Goal: Navigation & Orientation: Find specific page/section

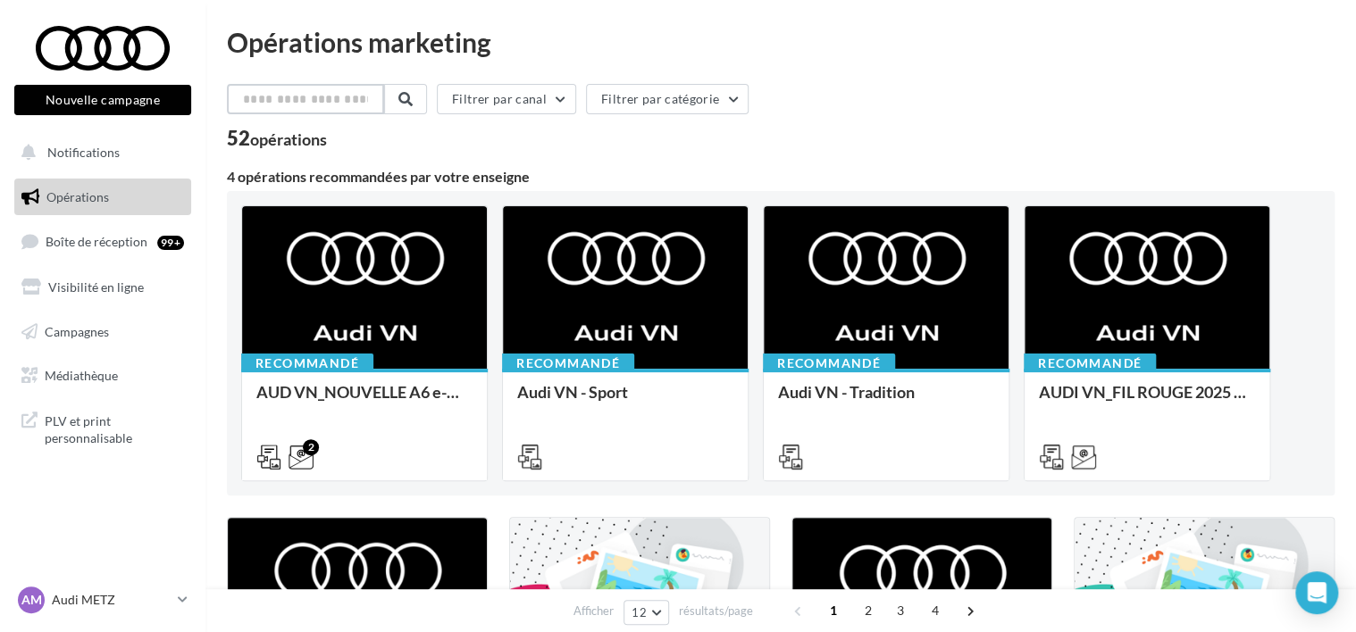
click at [363, 105] on input "text" at bounding box center [305, 99] width 157 height 30
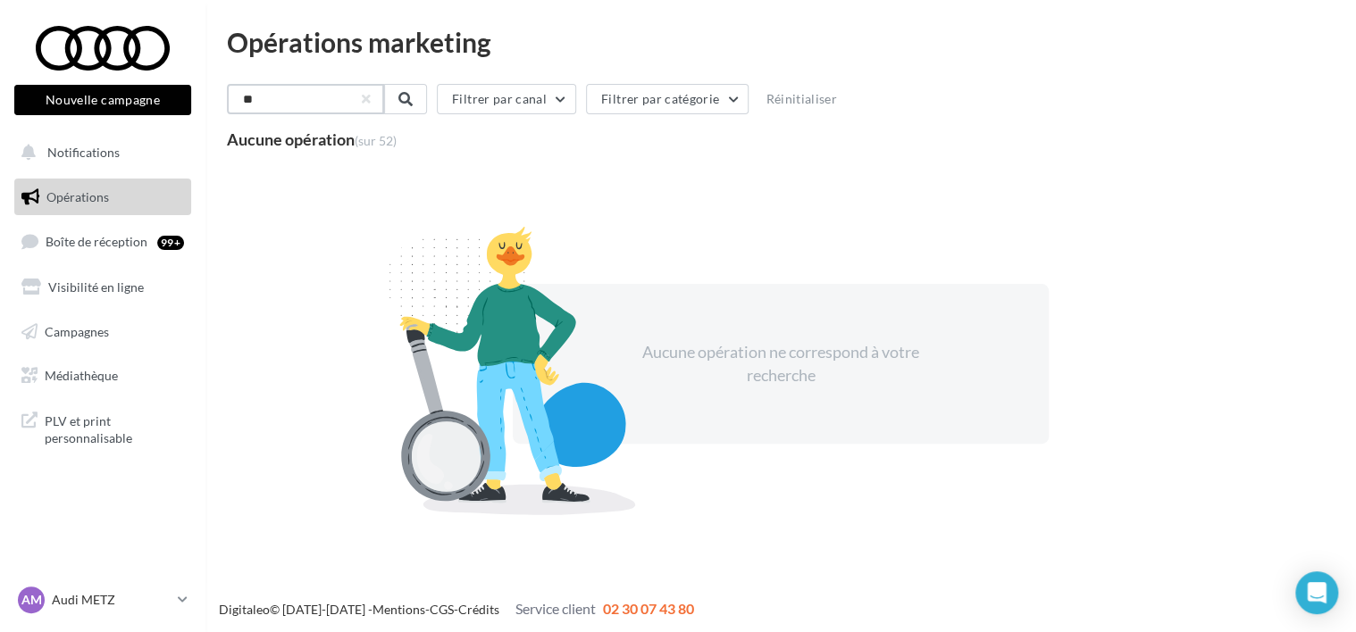
type input "*"
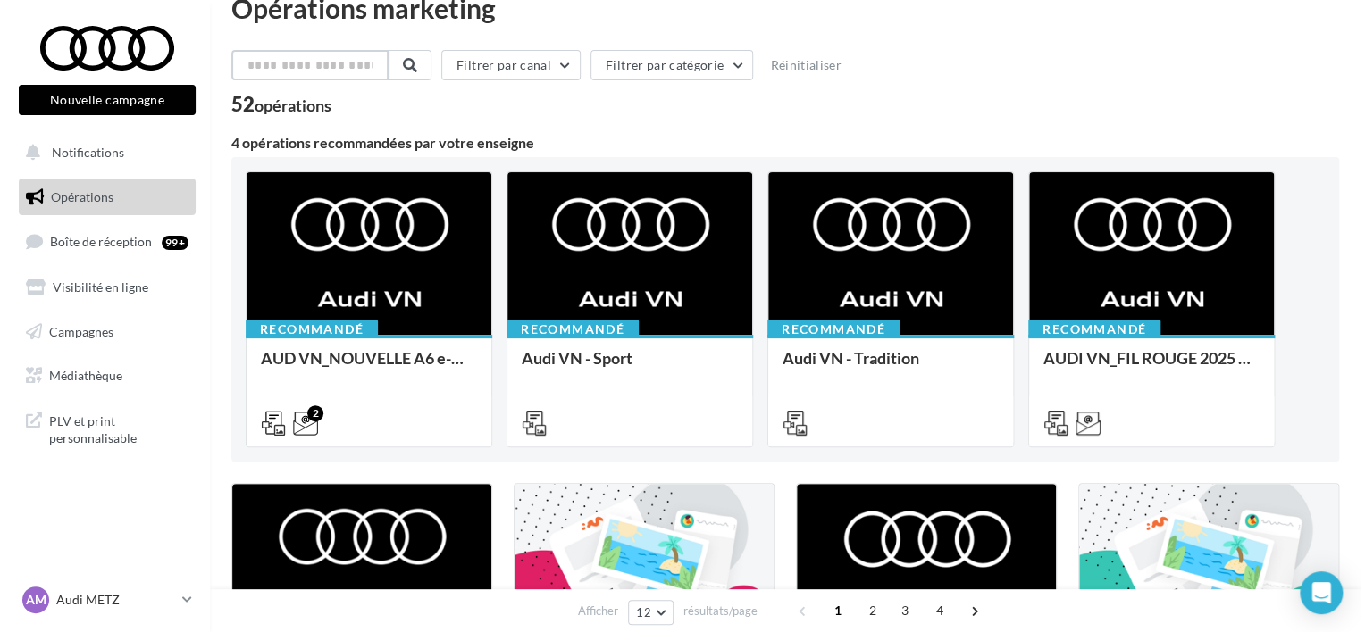
scroll to position [36, 0]
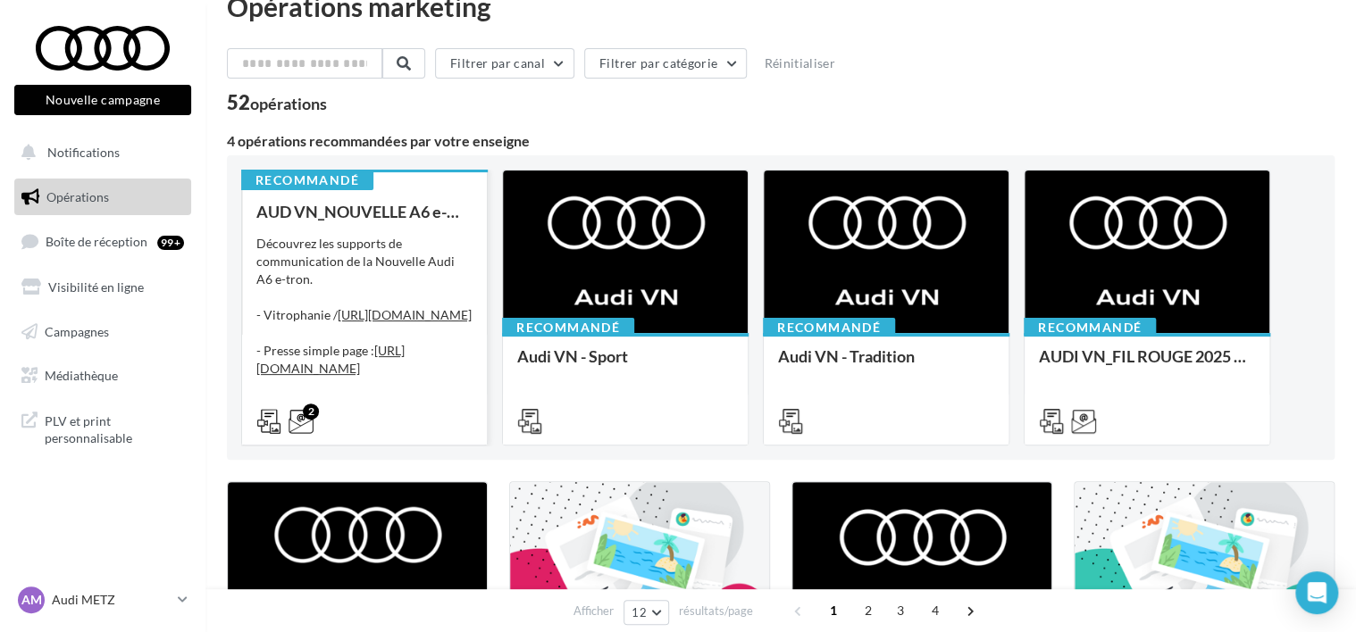
click at [427, 239] on div "Découvrez les supports de communication de la Nouvelle Audi A6 e-tron. - Vitrop…" at bounding box center [364, 324] width 216 height 179
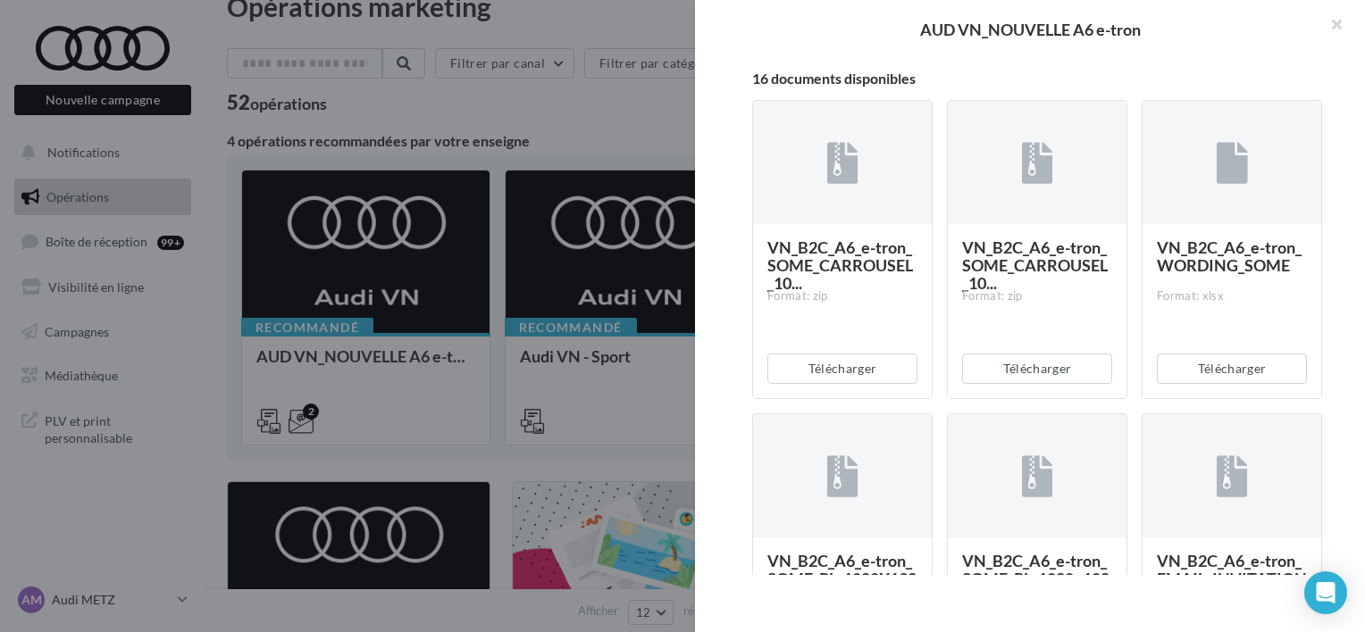
scroll to position [538, 0]
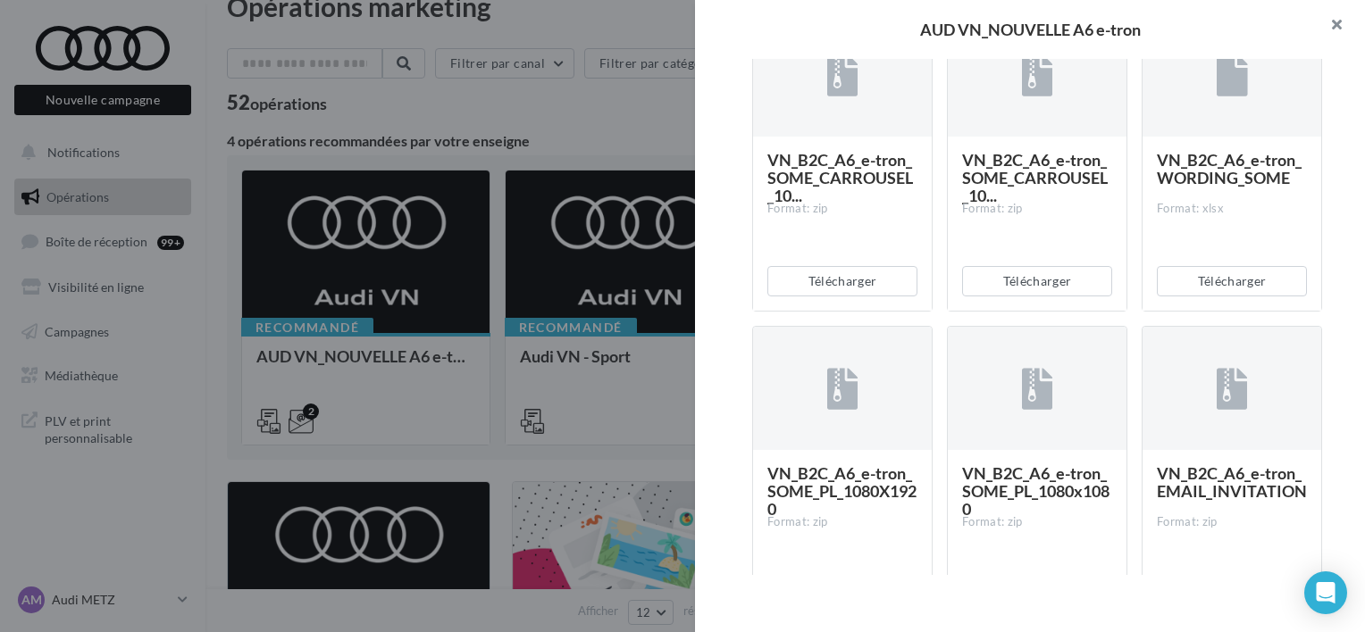
click at [1332, 18] on button "button" at bounding box center [1328, 27] width 71 height 54
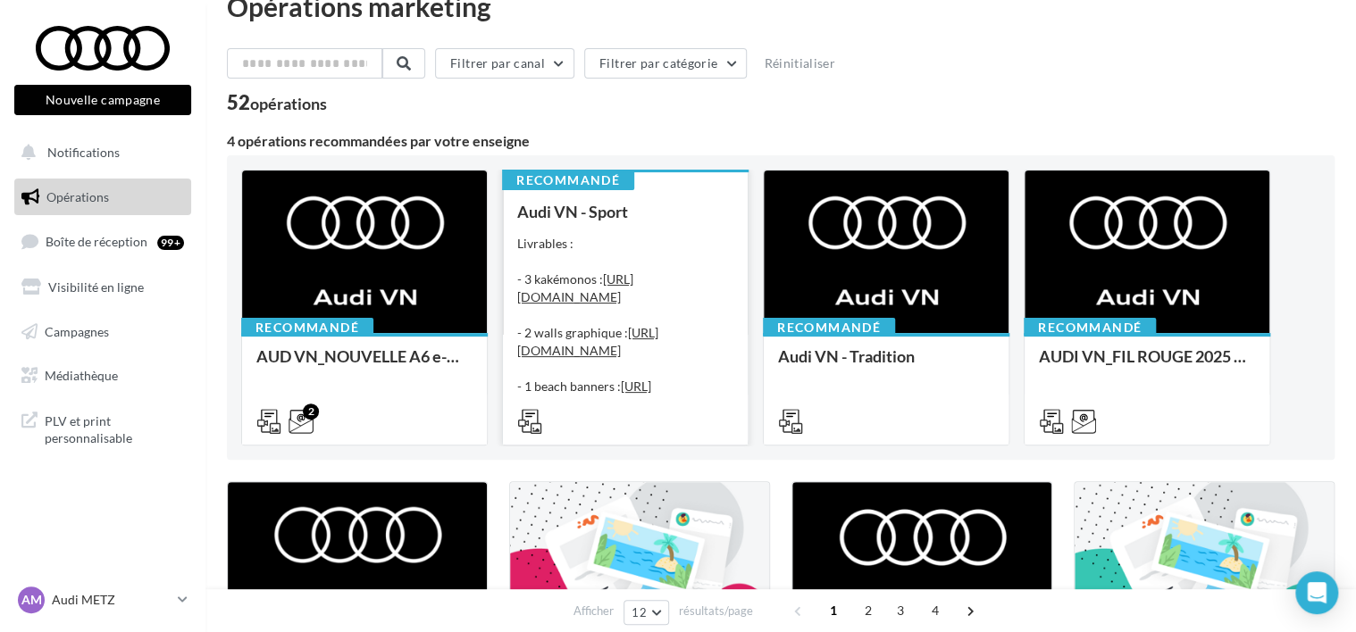
click at [664, 242] on div "Livrables : - 3 kakémonos : https://audi.get-it-solutions.com/accueil/10247-.ht…" at bounding box center [625, 324] width 216 height 179
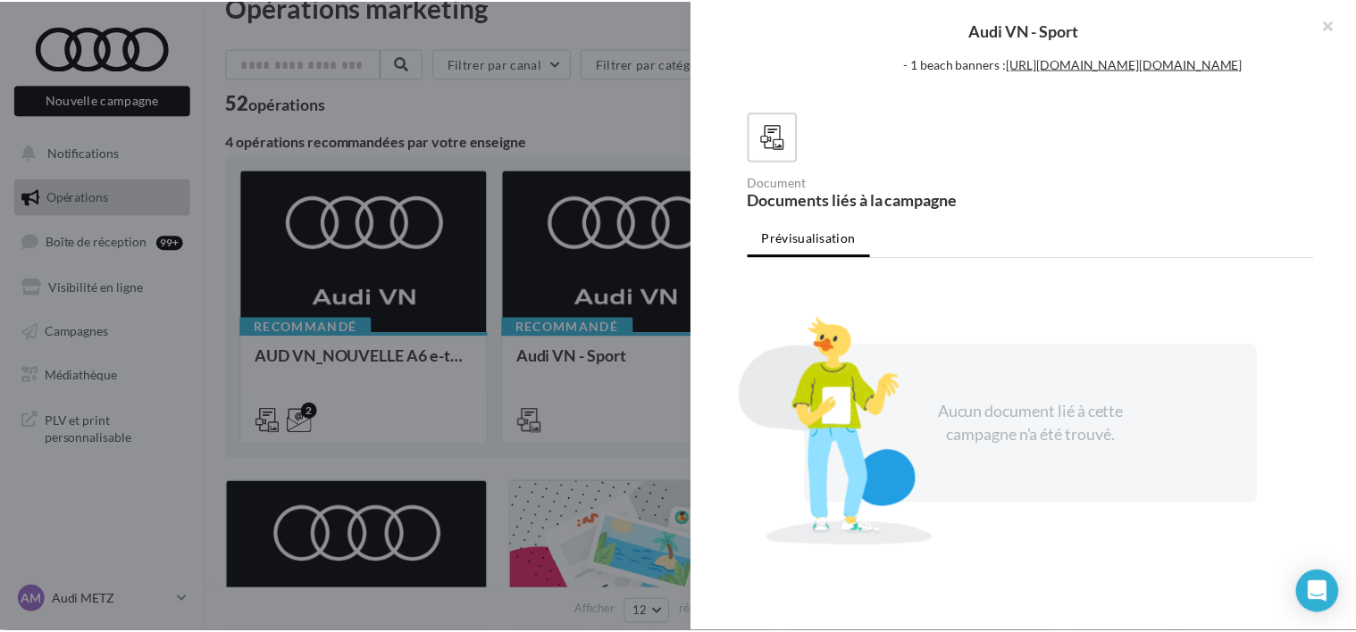
scroll to position [322, 0]
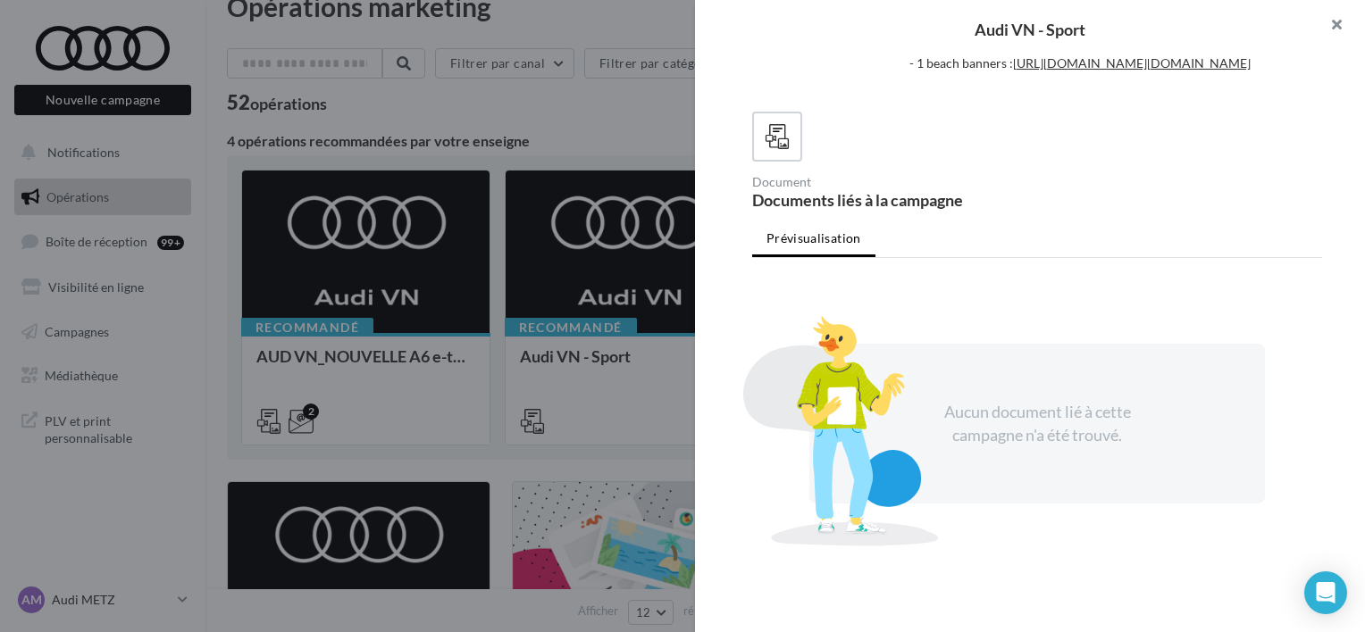
click at [1318, 22] on button "button" at bounding box center [1328, 27] width 71 height 54
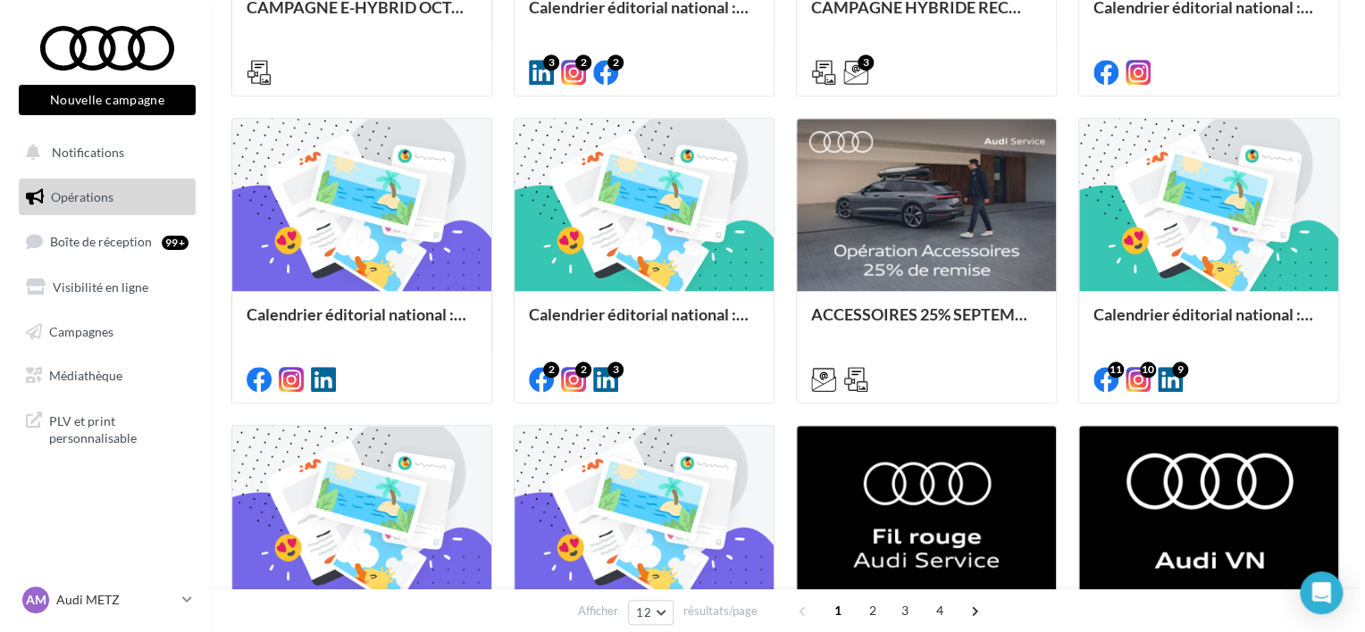
scroll to position [518, 0]
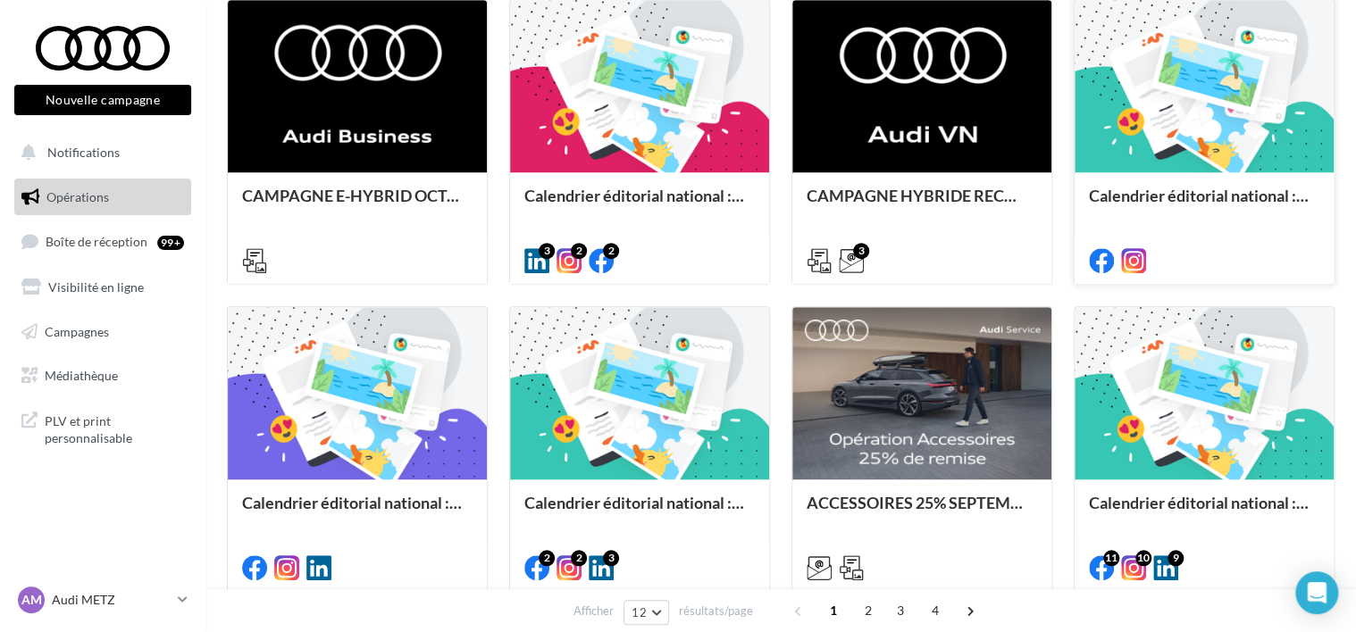
click at [1238, 91] on div at bounding box center [1203, 87] width 259 height 174
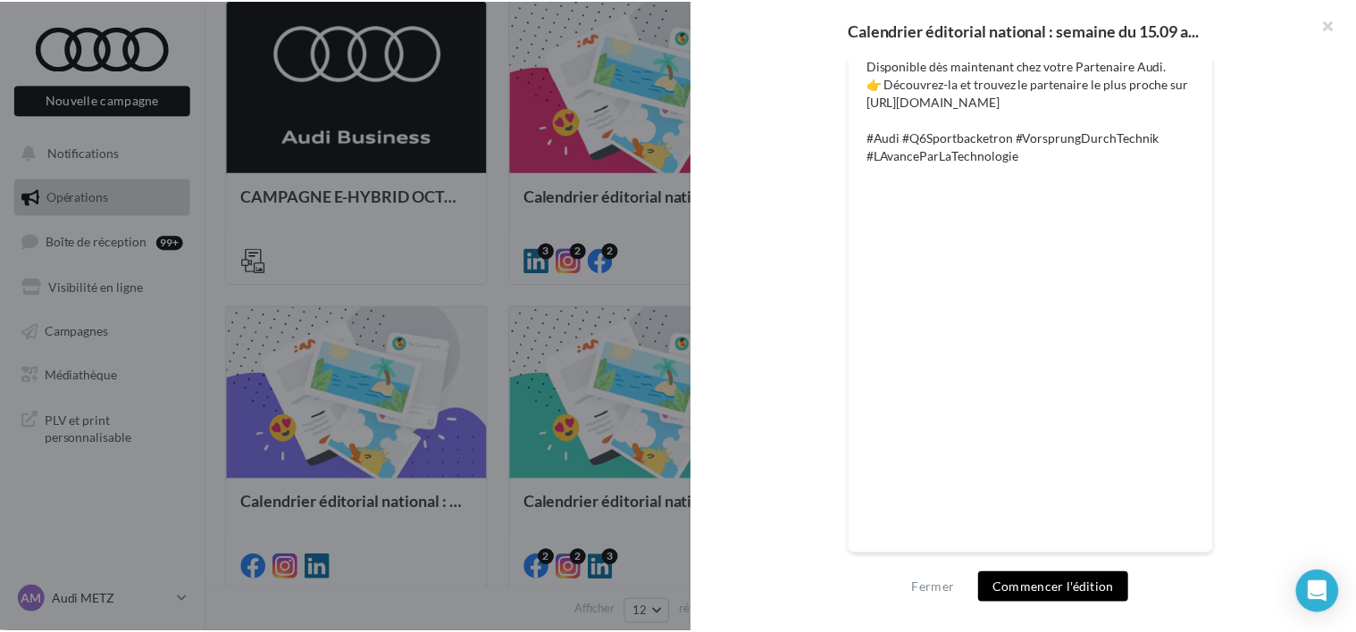
scroll to position [617, 0]
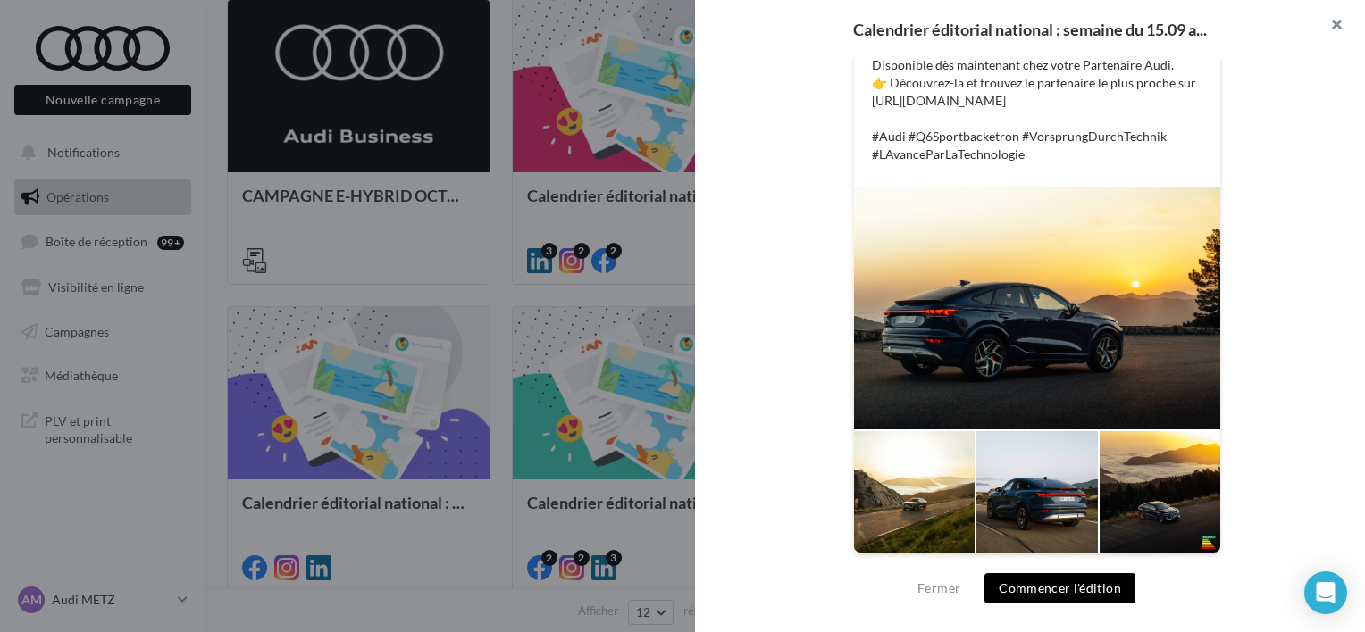
click at [1337, 21] on button "button" at bounding box center [1328, 27] width 71 height 54
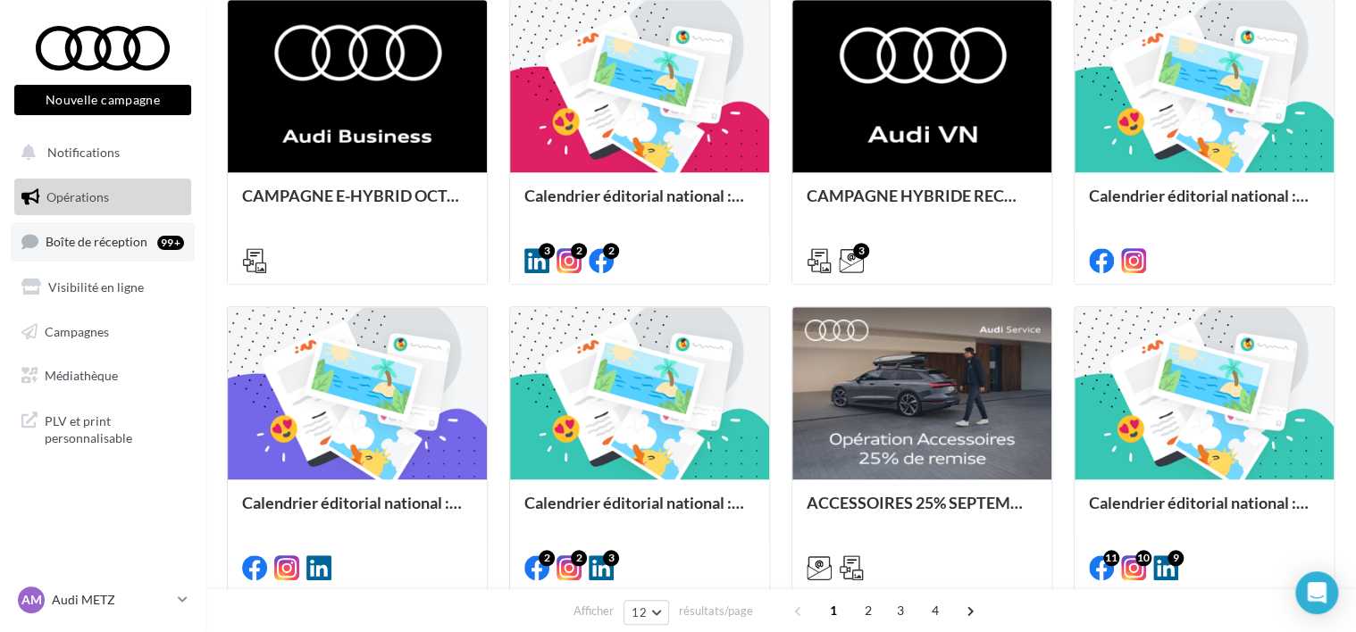
click at [83, 236] on span "Boîte de réception" at bounding box center [97, 241] width 102 height 15
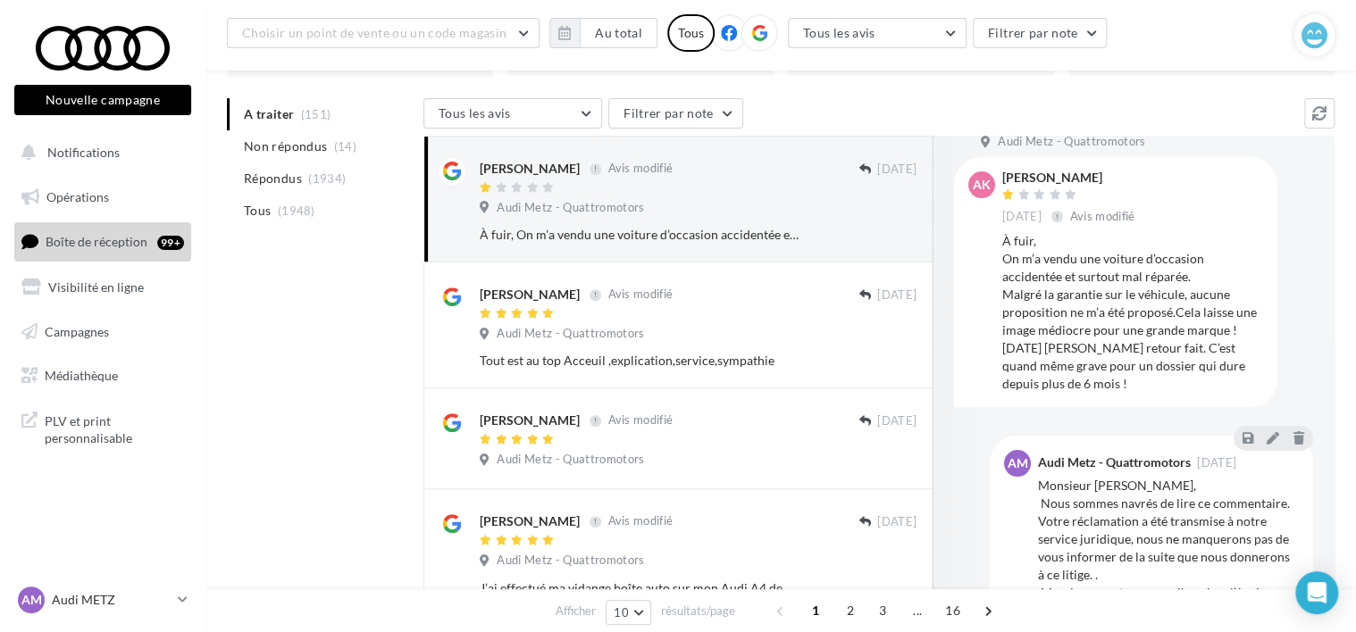
scroll to position [60, 0]
click at [262, 153] on span "Non répondus" at bounding box center [285, 147] width 83 height 18
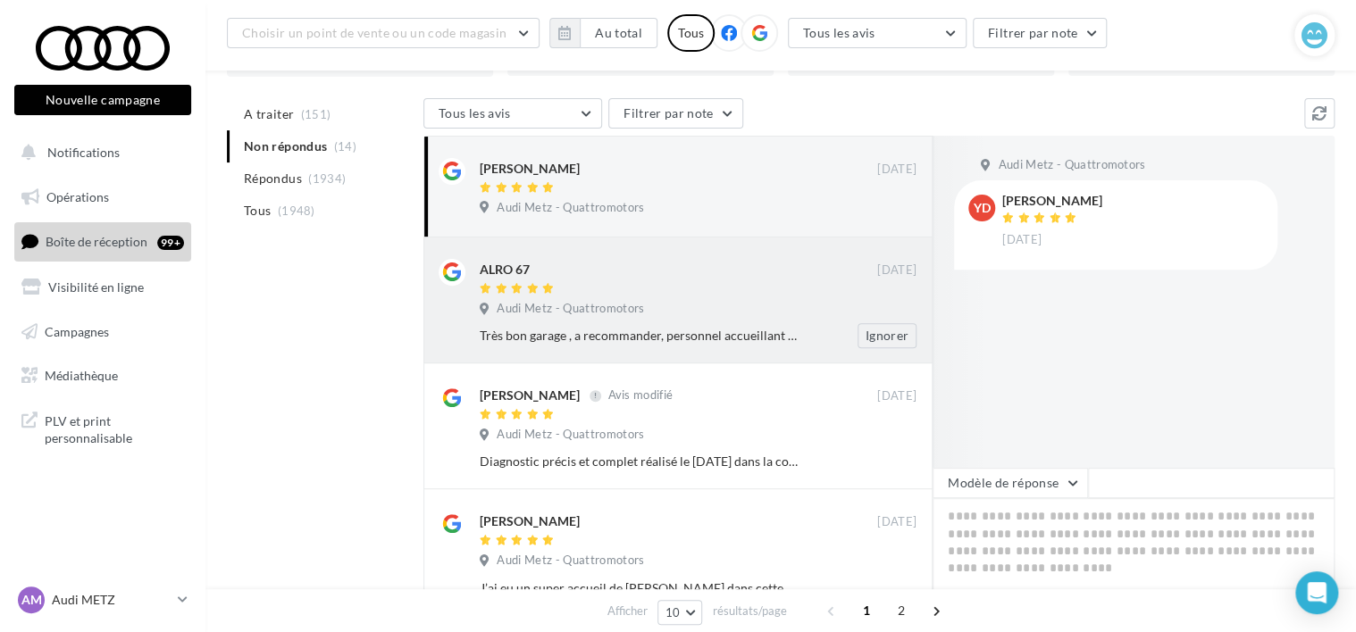
click at [746, 308] on div "Audi Metz - Quattromotors" at bounding box center [698, 311] width 437 height 20
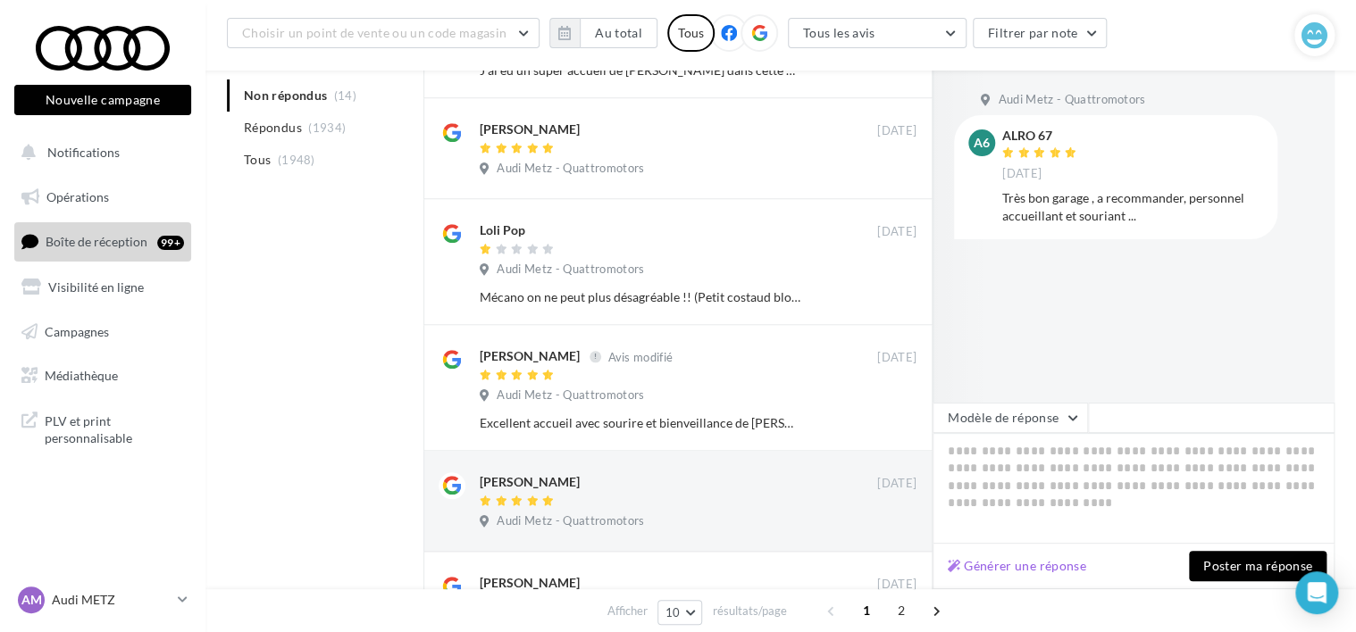
scroll to position [976, 0]
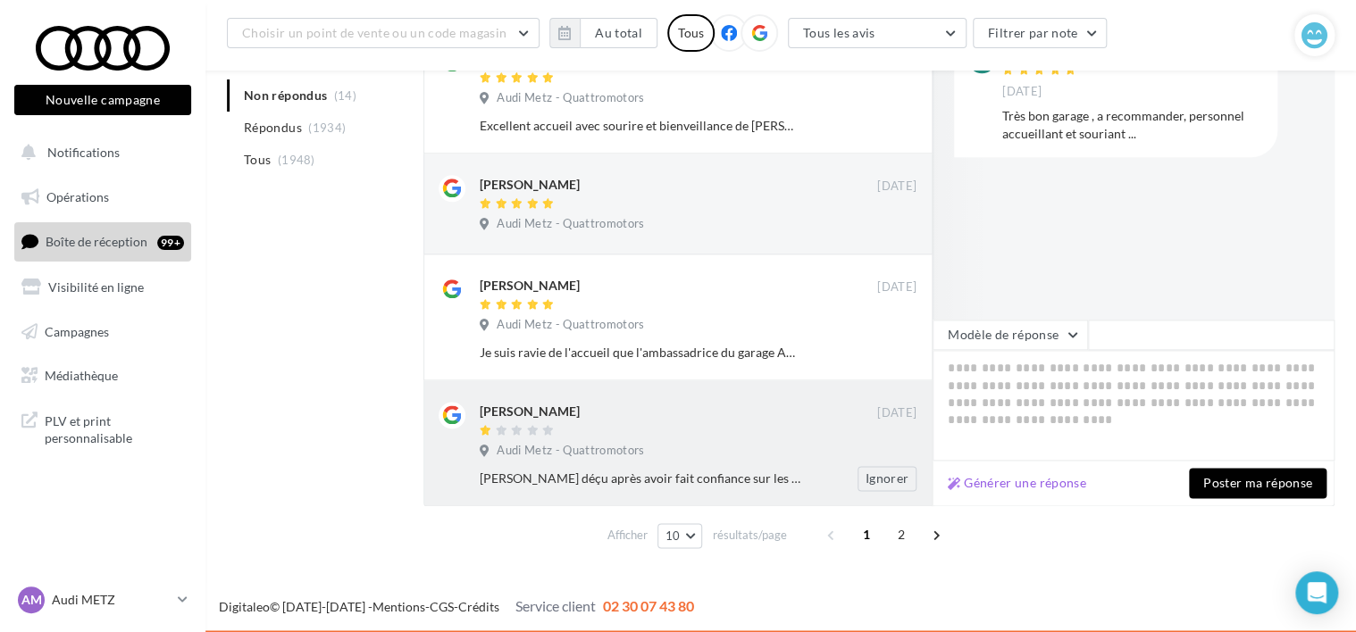
click at [717, 440] on div "franck choumacker 01/12/2023 Audi Metz - Quattromotors Très déçu après avoir fa…" at bounding box center [698, 446] width 437 height 89
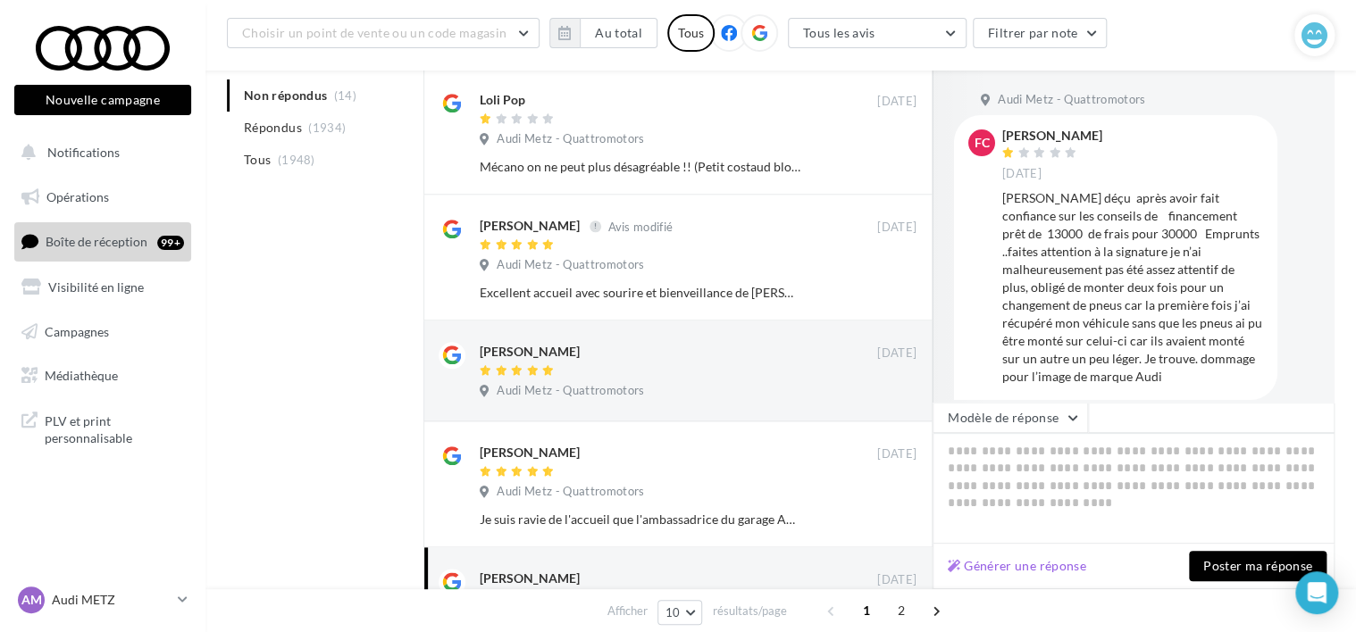
scroll to position [811, 0]
click at [74, 385] on link "Médiathèque" at bounding box center [103, 376] width 184 height 38
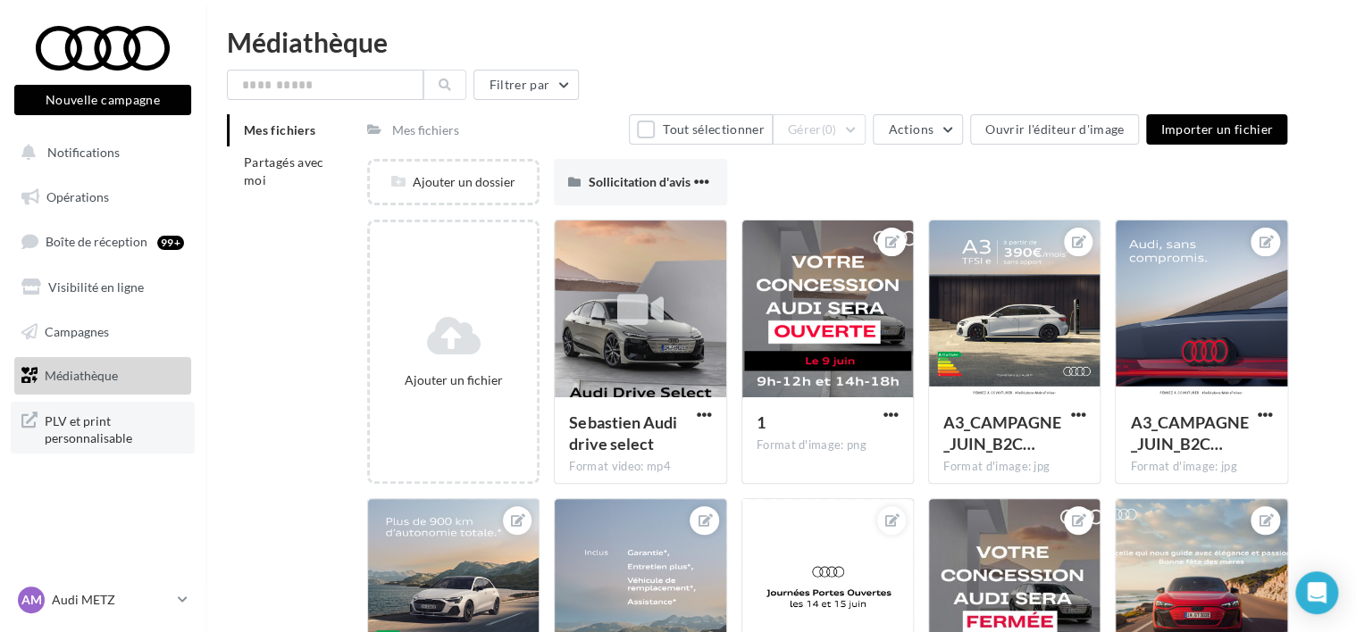
click at [72, 418] on span "PLV et print personnalisable" at bounding box center [114, 428] width 139 height 38
click at [88, 90] on button "Nouvelle campagne" at bounding box center [102, 100] width 177 height 30
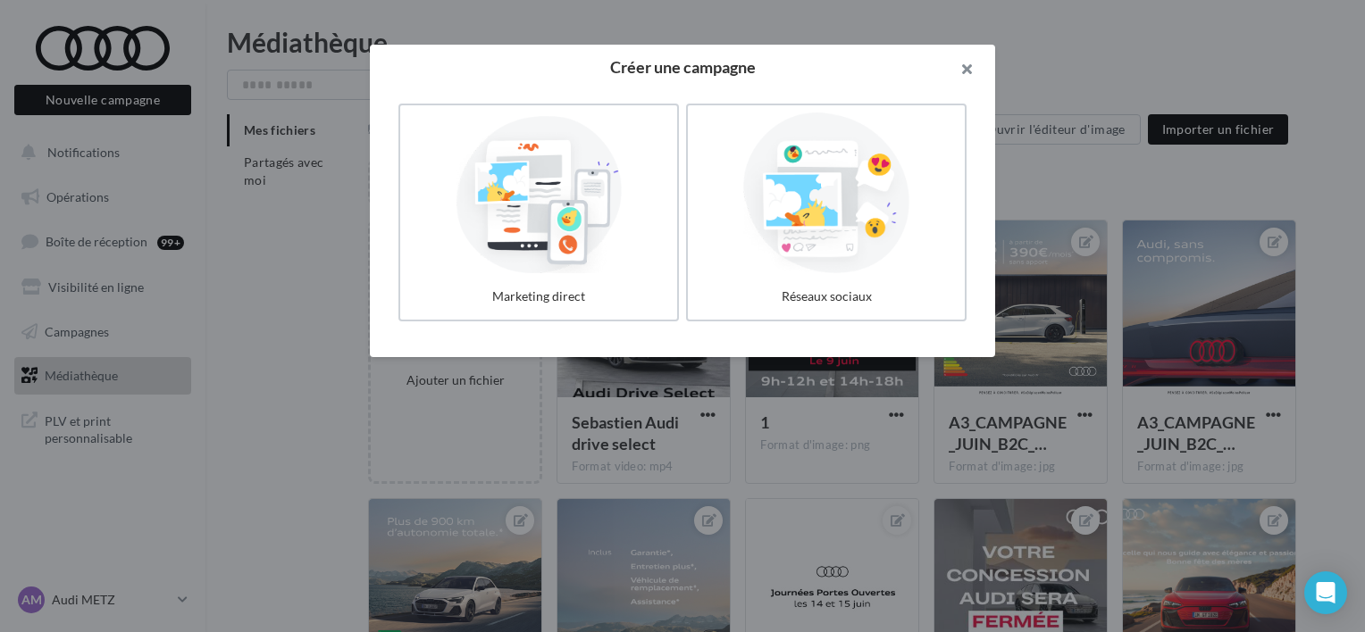
click at [963, 62] on button "button" at bounding box center [958, 72] width 71 height 54
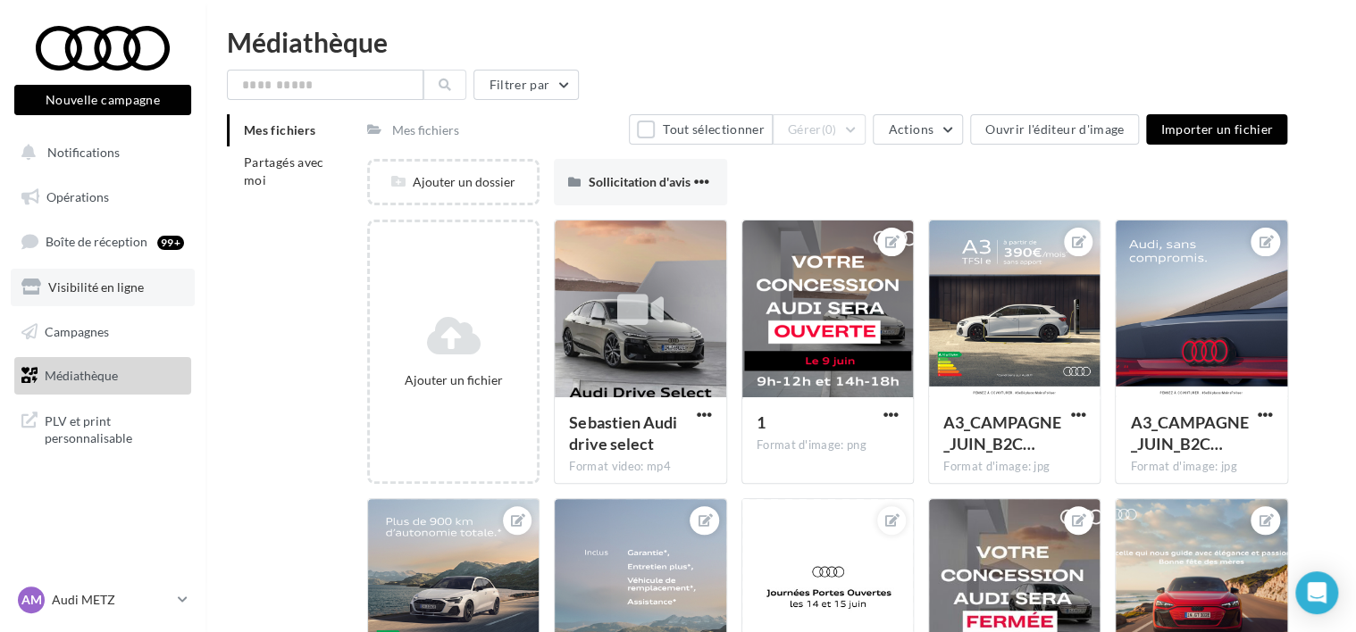
click at [68, 293] on span "Visibilité en ligne" at bounding box center [96, 287] width 96 height 15
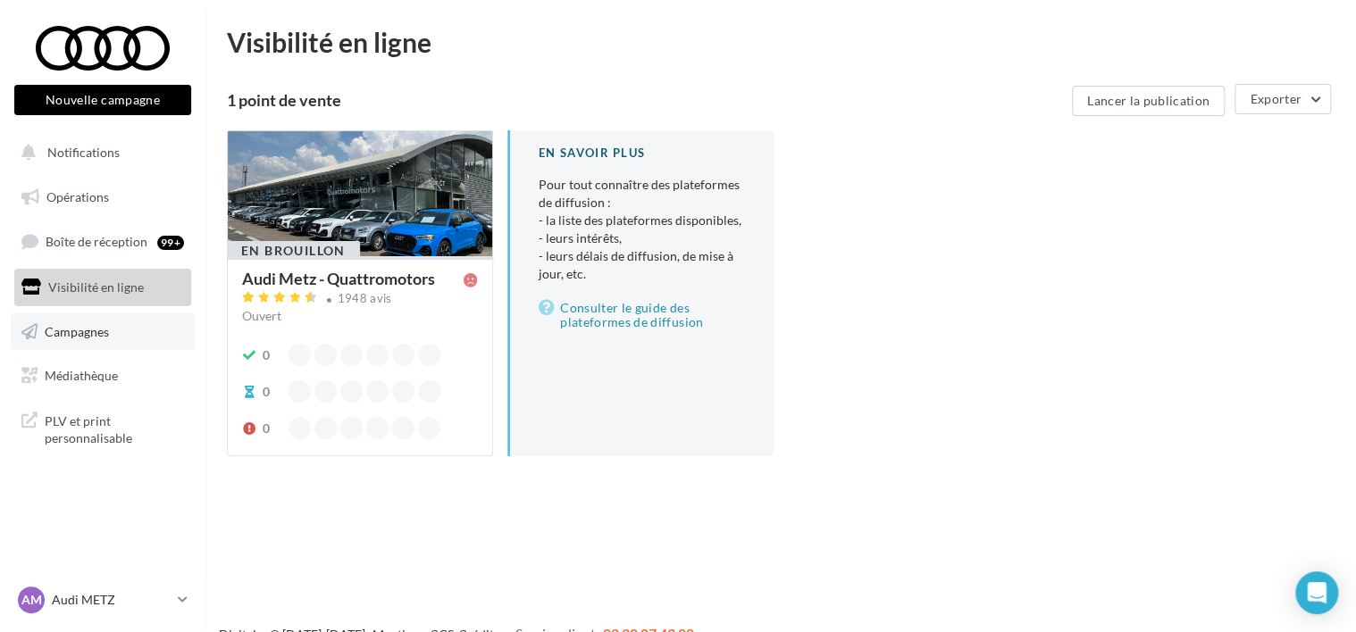
click at [65, 335] on span "Campagnes" at bounding box center [77, 330] width 64 height 15
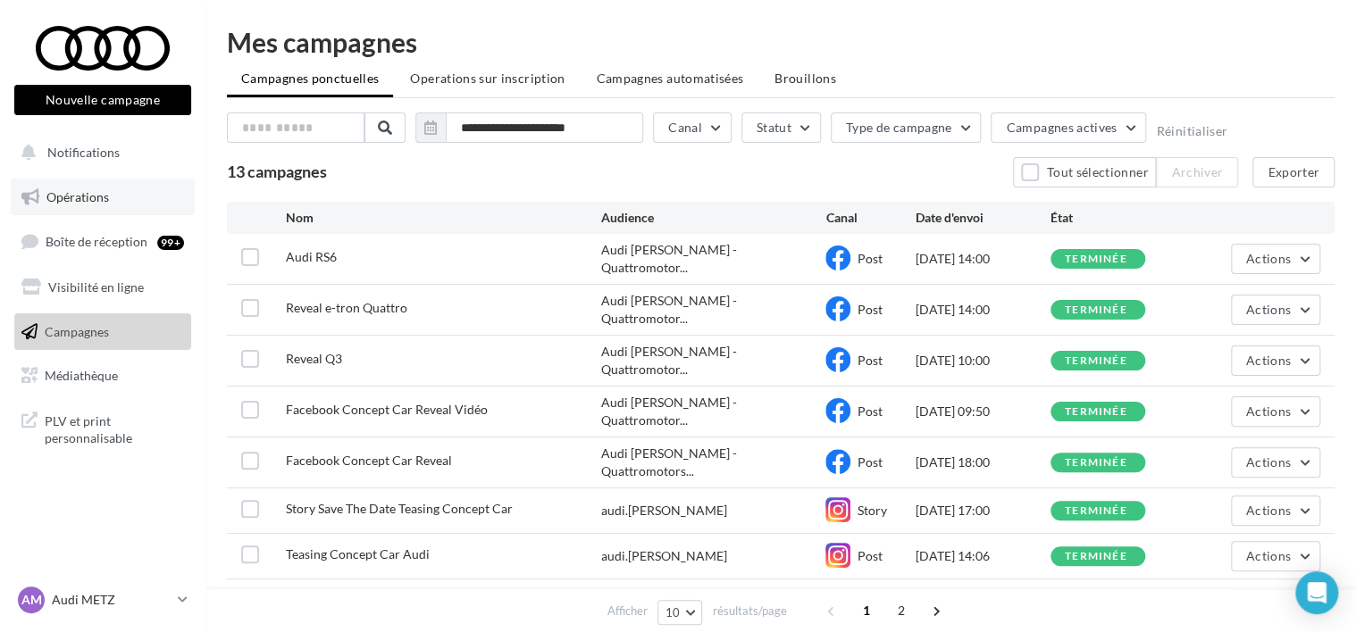
click at [76, 193] on span "Opérations" at bounding box center [77, 196] width 63 height 15
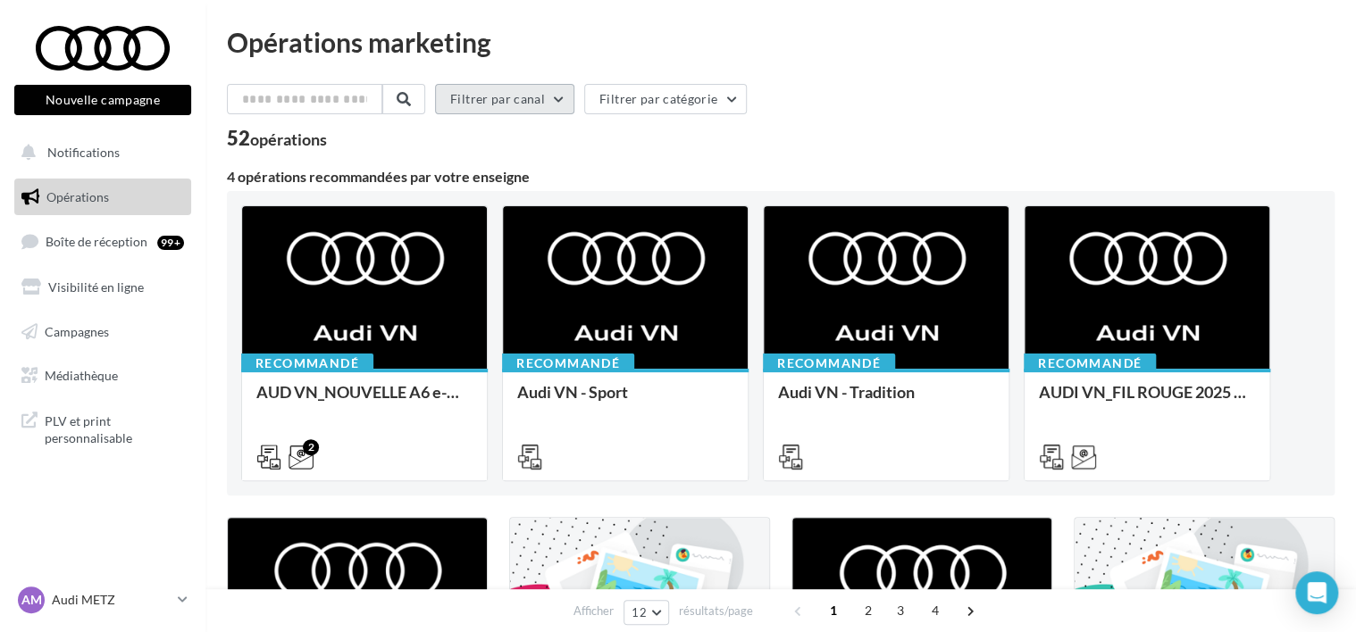
click at [527, 104] on button "Filtrer par canal" at bounding box center [504, 99] width 139 height 30
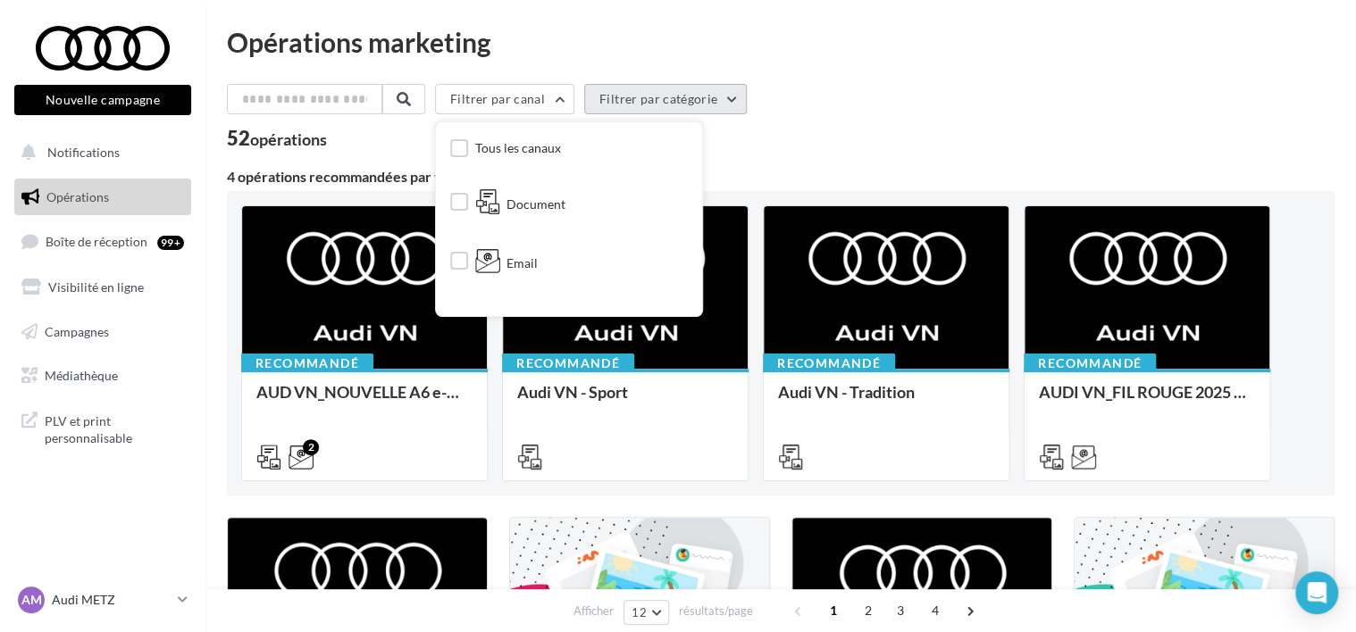
click at [672, 106] on button "Filtrer par catégorie" at bounding box center [665, 99] width 163 height 30
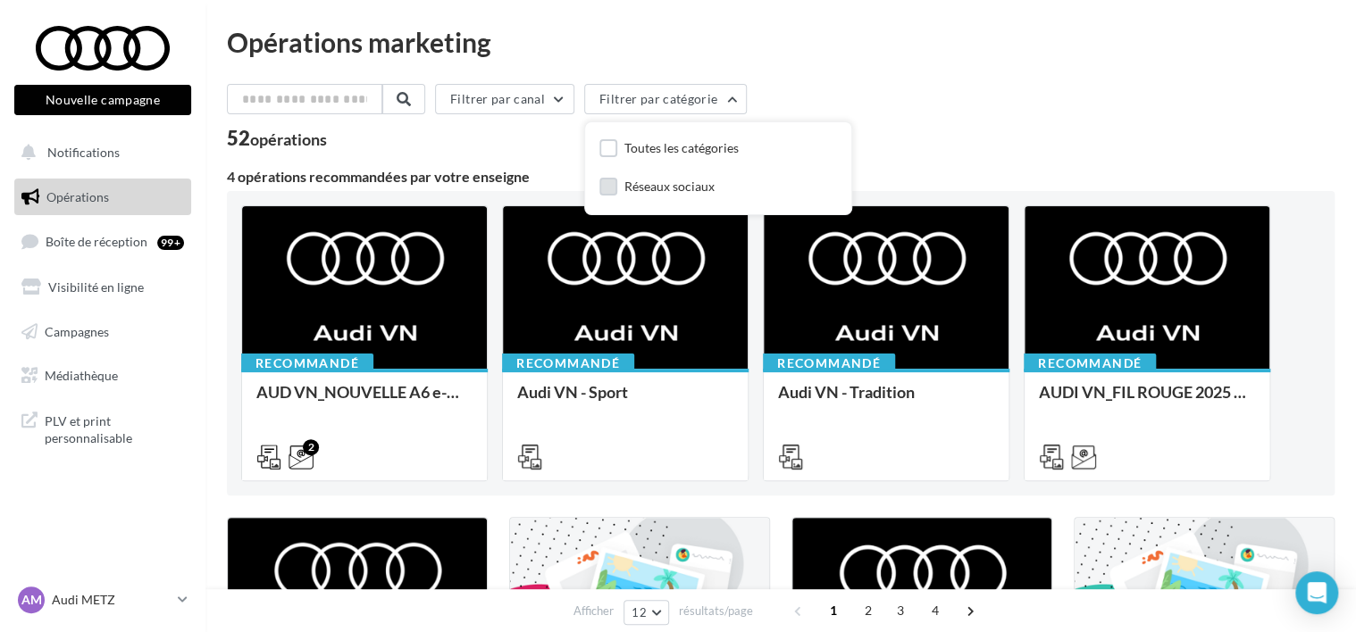
click at [699, 181] on div "Réseaux sociaux" at bounding box center [669, 187] width 90 height 18
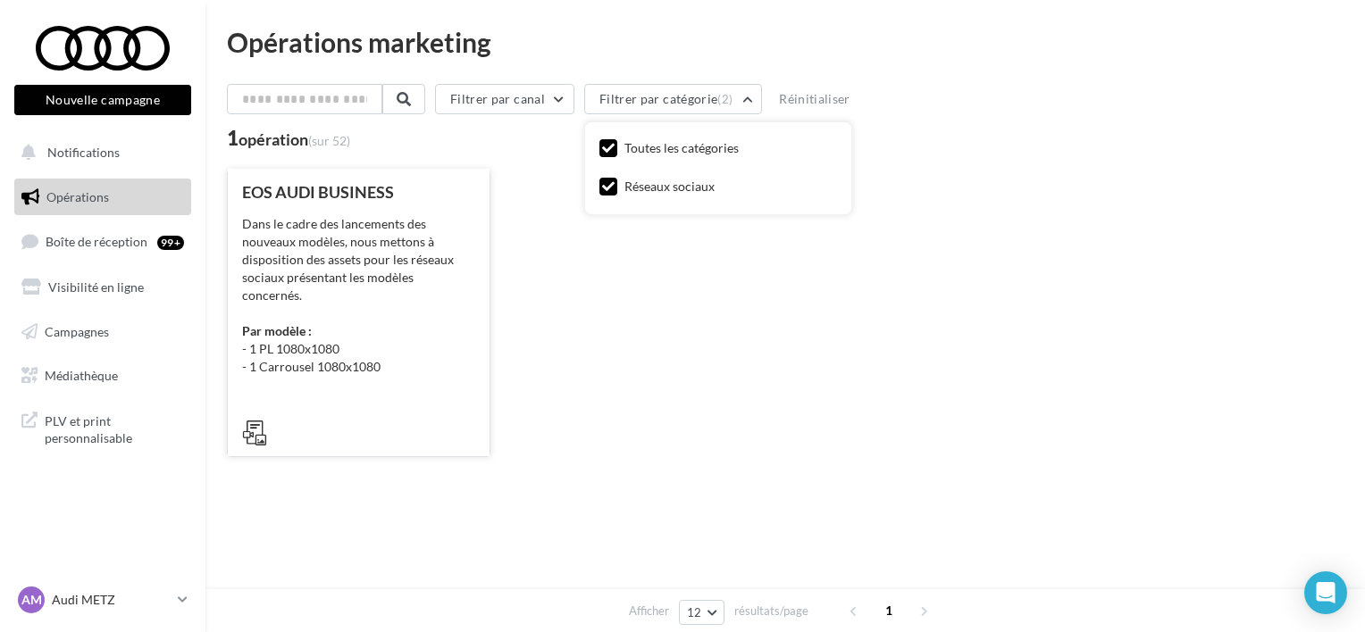
click at [448, 353] on div "Dans le cadre des lancements des nouveaux modèles, nous mettons à disposition d…" at bounding box center [358, 295] width 233 height 161
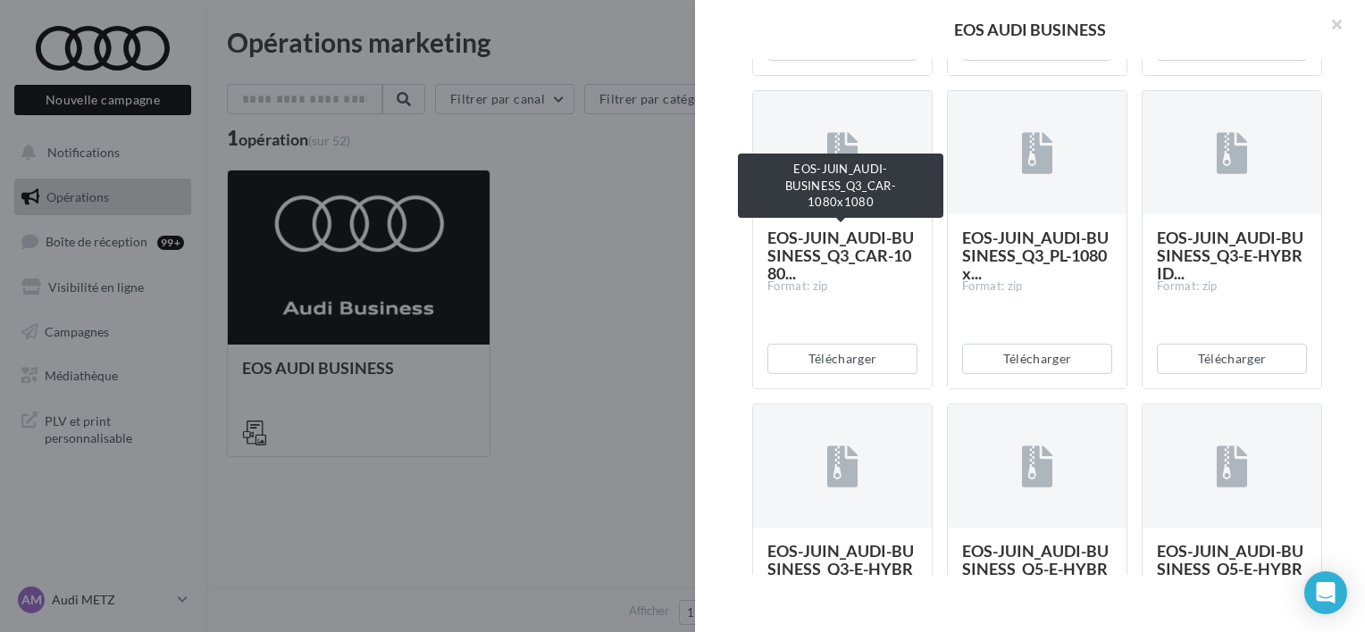
scroll to position [984, 0]
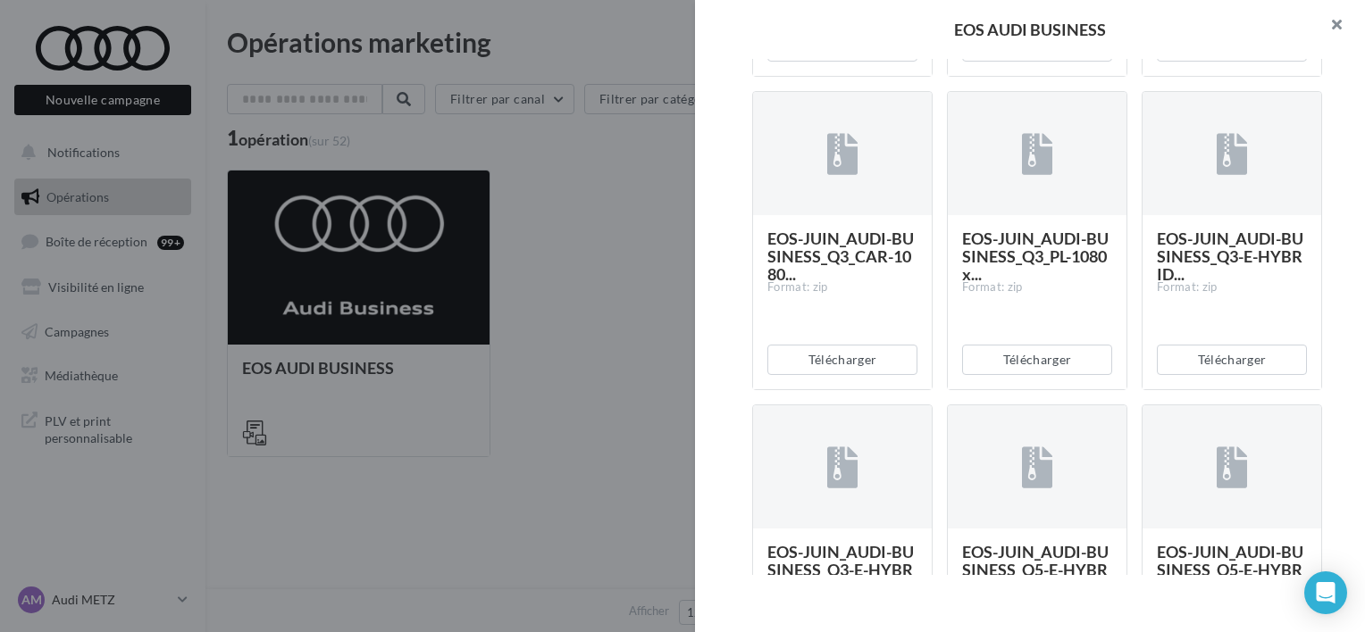
click at [1333, 24] on button "button" at bounding box center [1328, 27] width 71 height 54
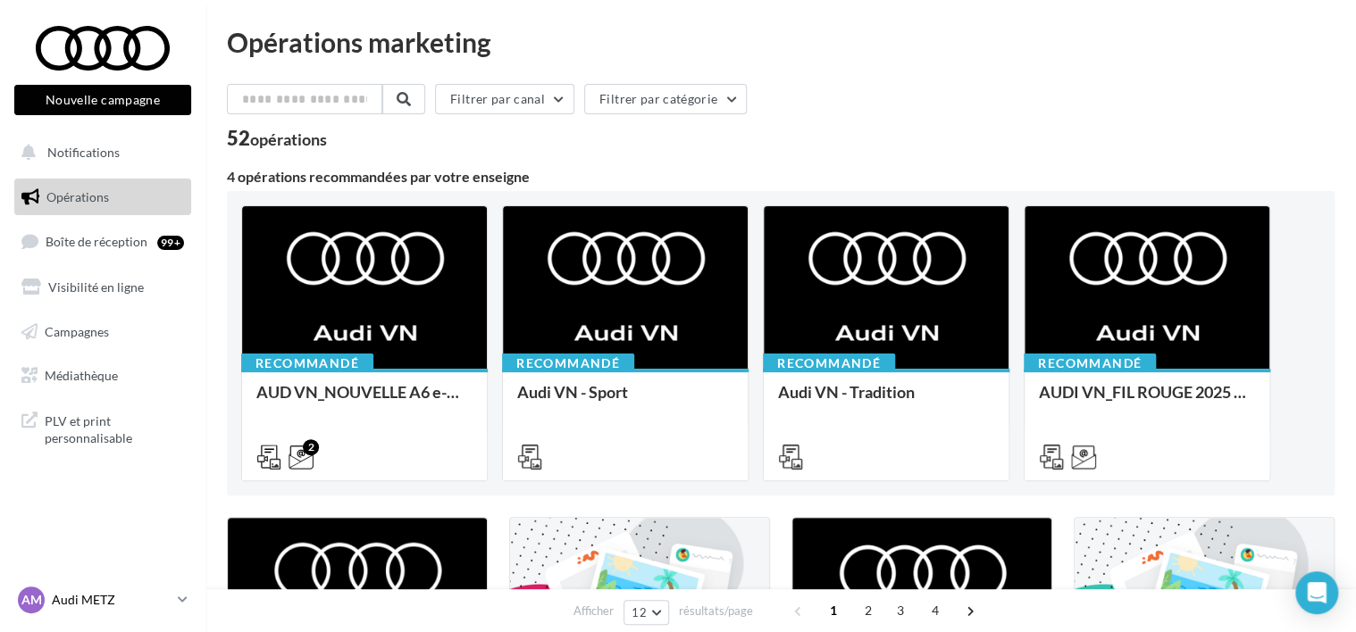
click at [89, 589] on div "AM Audi [PERSON_NAME] audi-[GEOGRAPHIC_DATA]-jleh" at bounding box center [94, 600] width 153 height 27
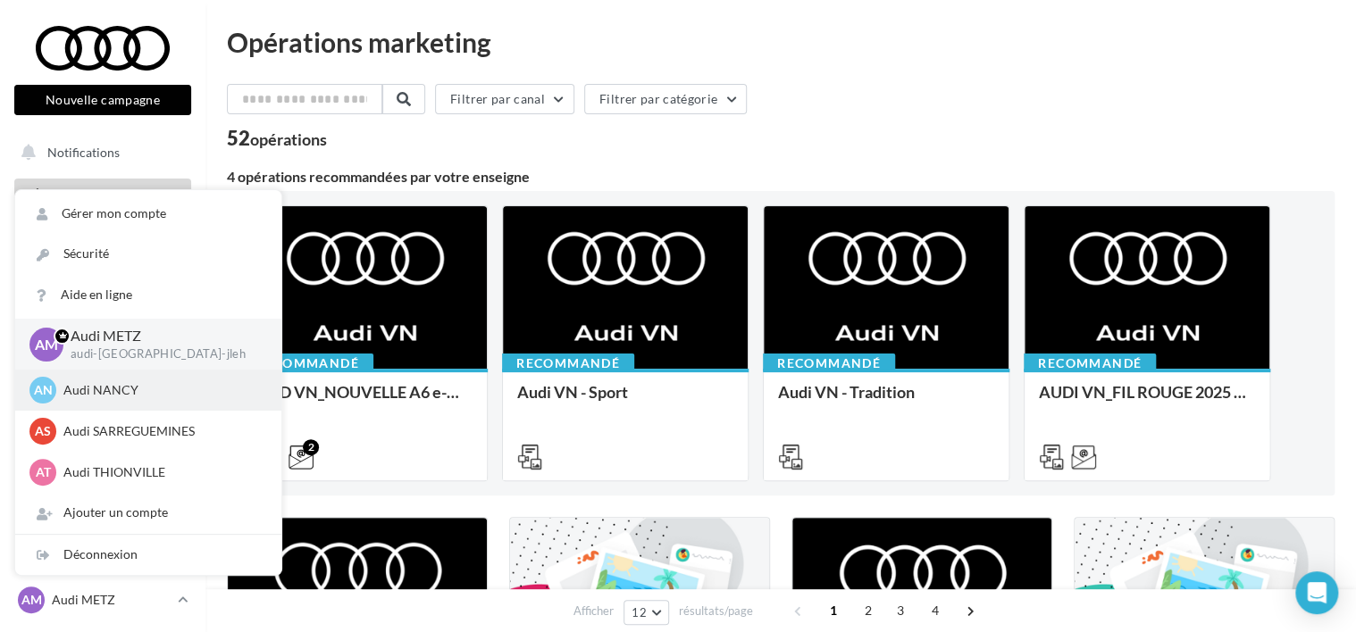
click at [124, 403] on div "AN Audi NANCY audi-nanc-jleh" at bounding box center [148, 390] width 238 height 27
